Goal: Task Accomplishment & Management: Complete application form

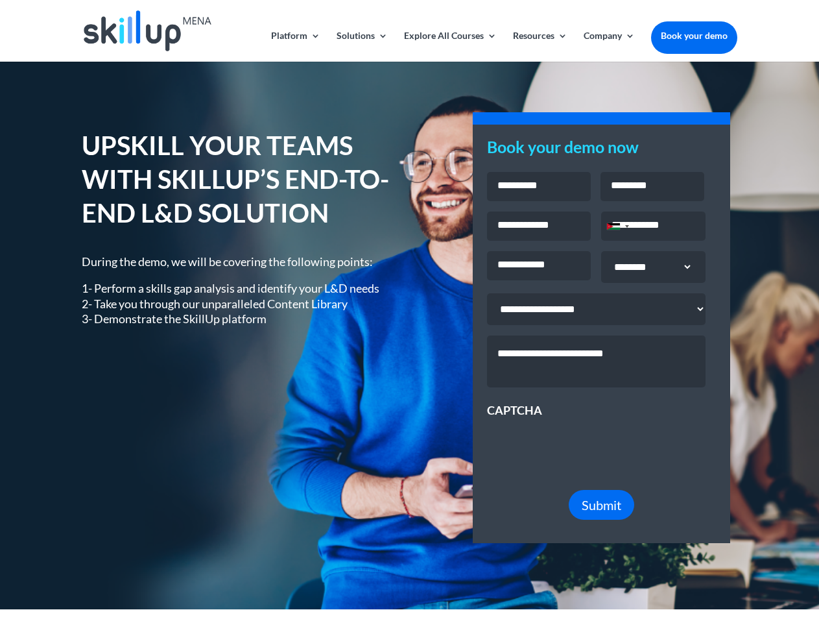
click at [409, 311] on div "UPSKILL YOUR TEAMS WITH SKILLUP’S END-TO-END L&D SOLUTION During the demo, we w…" at bounding box center [409, 335] width 655 height 449
click at [361, 46] on link "Solutions" at bounding box center [362, 46] width 51 height 30
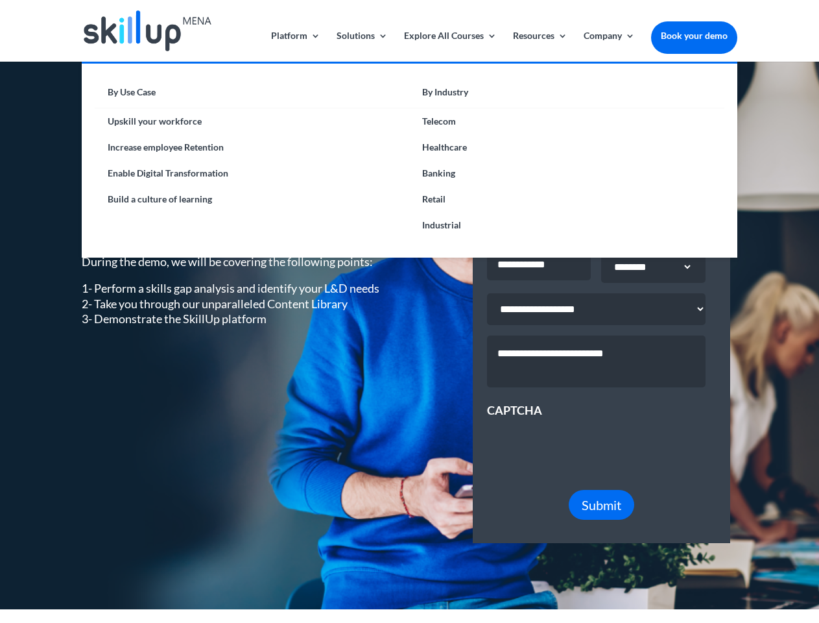
click at [449, 46] on link "Explore All Courses" at bounding box center [450, 46] width 93 height 30
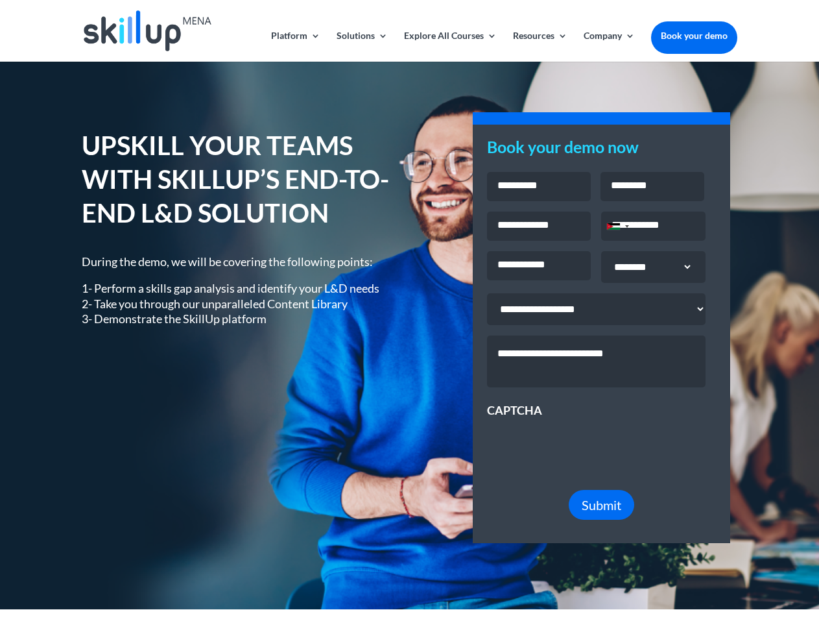
click at [539, 46] on link "Resources" at bounding box center [540, 46] width 54 height 30
click at [609, 46] on link "Company" at bounding box center [609, 46] width 51 height 30
click at [617, 228] on div "Jordan +962" at bounding box center [613, 226] width 13 height 6
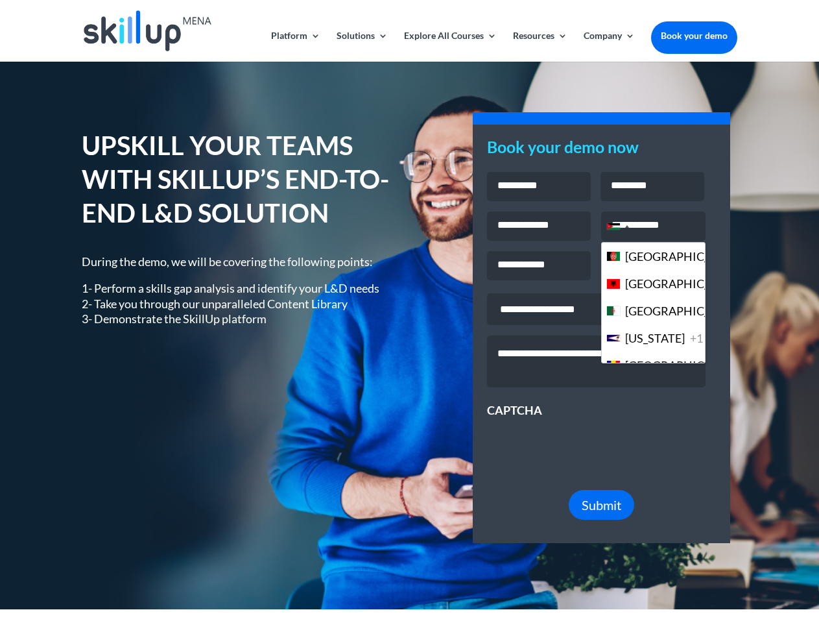
click at [602, 512] on span "Submit" at bounding box center [602, 505] width 40 height 16
